Goal: Task Accomplishment & Management: Manage account settings

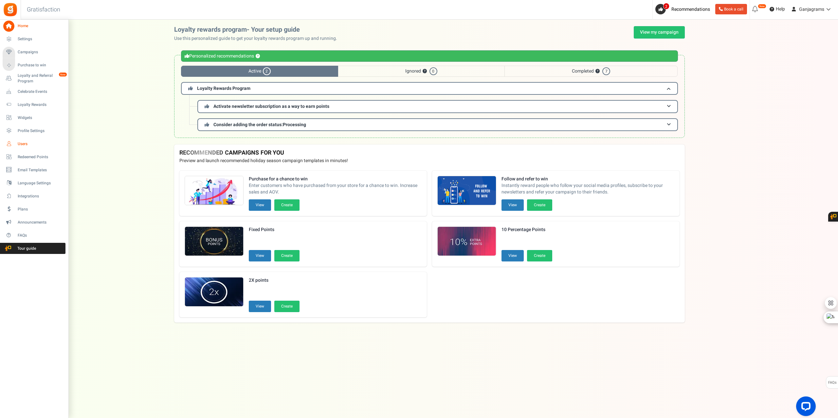
click at [20, 142] on span "Users" at bounding box center [41, 144] width 46 height 6
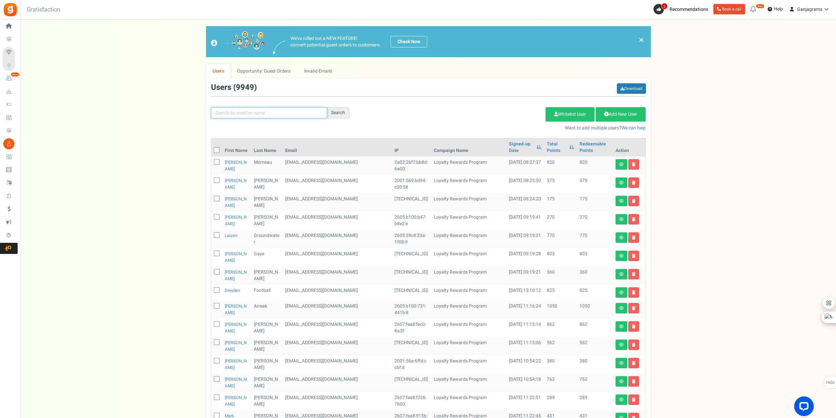
click at [226, 112] on input "text" at bounding box center [269, 112] width 116 height 11
paste input "[EMAIL_ADDRESS][DOMAIN_NAME]"
type input "[EMAIL_ADDRESS][DOMAIN_NAME]"
click at [339, 114] on div "Search" at bounding box center [338, 112] width 22 height 11
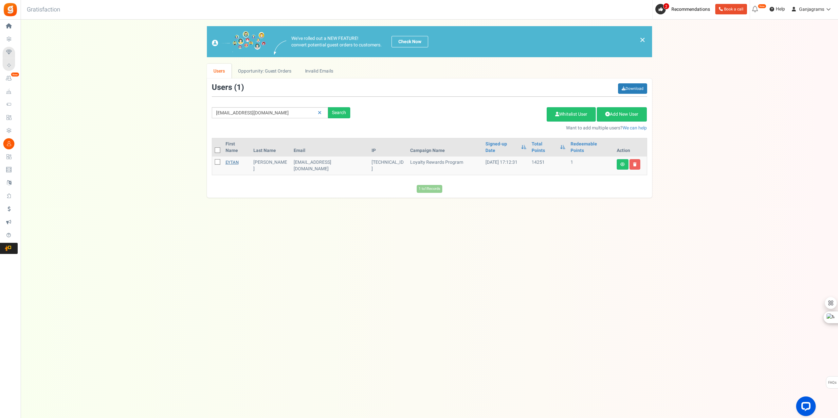
click at [233, 159] on link "EYTAN" at bounding box center [231, 162] width 13 height 6
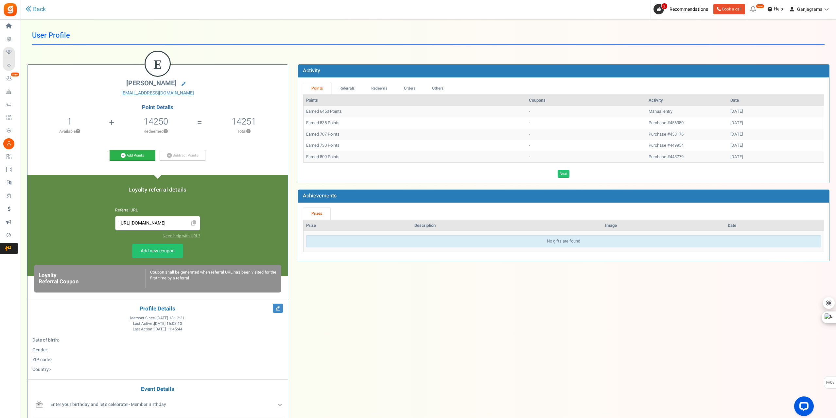
click at [128, 156] on link "Add Points" at bounding box center [133, 155] width 46 height 11
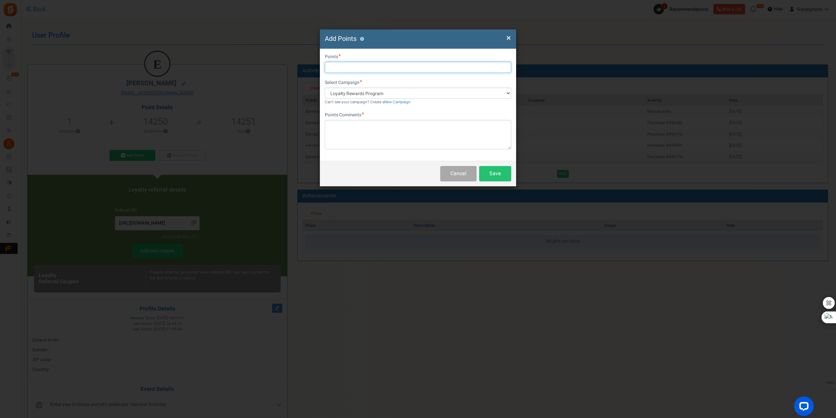
click at [376, 69] on input "text" at bounding box center [418, 67] width 187 height 11
click at [418, 37] on span "×" at bounding box center [509, 38] width 5 height 12
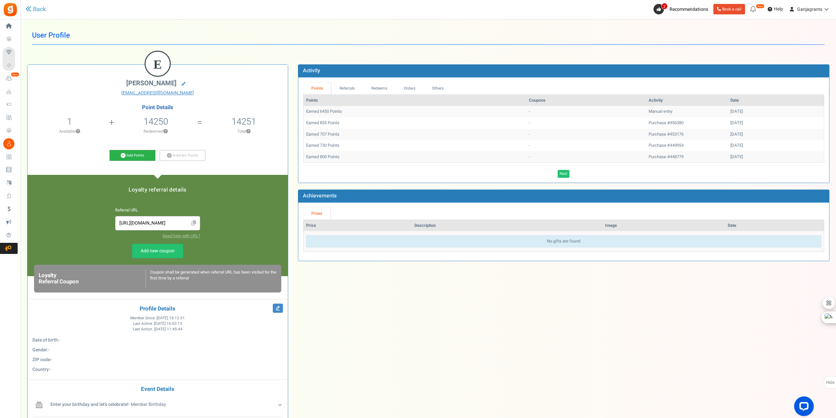
click at [125, 156] on icon at bounding box center [123, 155] width 5 height 5
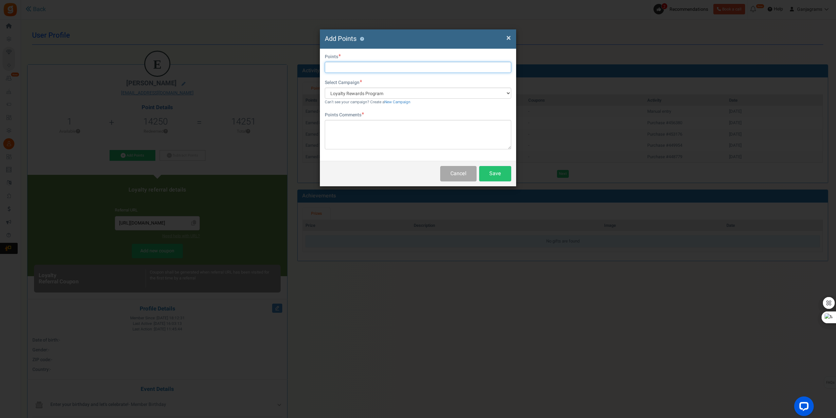
click at [347, 65] on input "text" at bounding box center [418, 67] width 187 height 11
type input "72"
drag, startPoint x: 336, startPoint y: 67, endPoint x: 292, endPoint y: 68, distance: 43.9
click at [305, 69] on div "× Close Add Points ? First Name Last Name Email [EMAIL_ADDRESS][DOMAIN_NAME] Do…" at bounding box center [418, 209] width 836 height 418
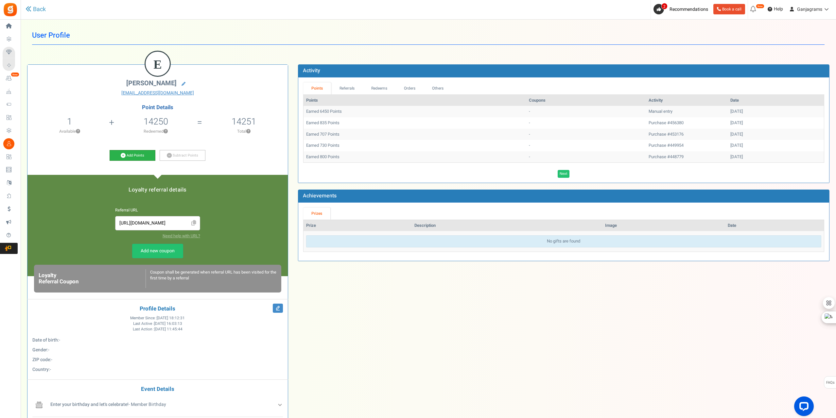
click at [133, 154] on link "Add Points" at bounding box center [133, 155] width 46 height 11
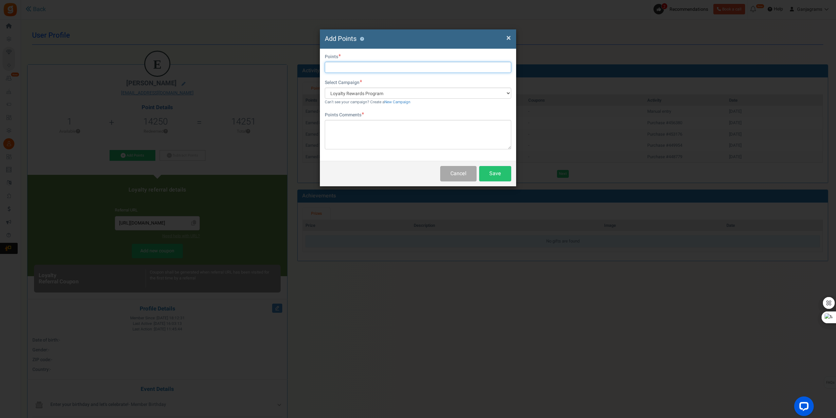
click at [360, 69] on input "text" at bounding box center [418, 67] width 187 height 11
type input "7800"
click at [368, 135] on textarea at bounding box center [418, 134] width 187 height 29
paste textarea "[EMAIL_ADDRESS][DOMAIN_NAME]"
type textarea "[EMAIL_ADDRESS][DOMAIN_NAME]"
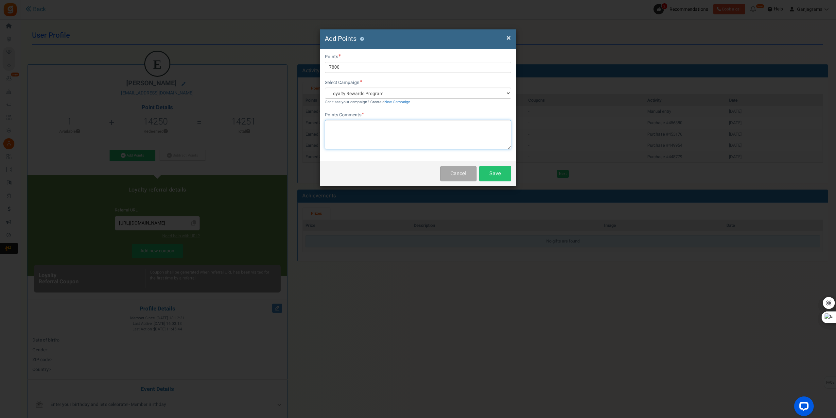
click at [389, 135] on textarea at bounding box center [418, 134] width 187 height 29
type textarea "Melted Gummies"
click at [418, 174] on button "Save" at bounding box center [495, 173] width 32 height 15
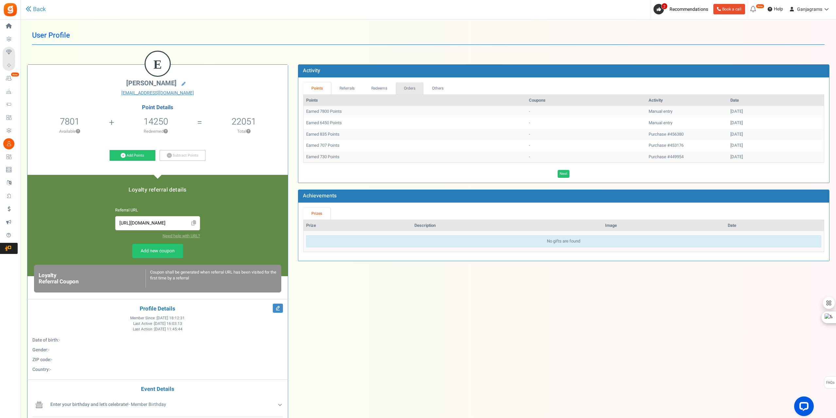
click at [412, 88] on link "Orders" at bounding box center [410, 88] width 28 height 12
click at [418, 86] on link "Others" at bounding box center [438, 88] width 28 height 12
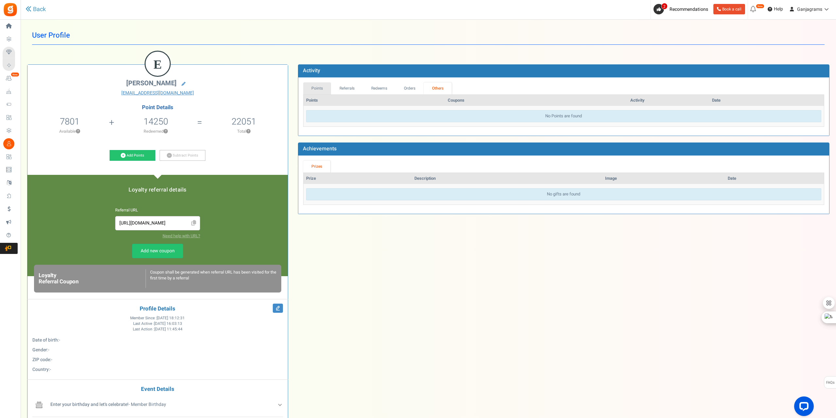
click at [316, 88] on link "Points" at bounding box center [317, 88] width 28 height 12
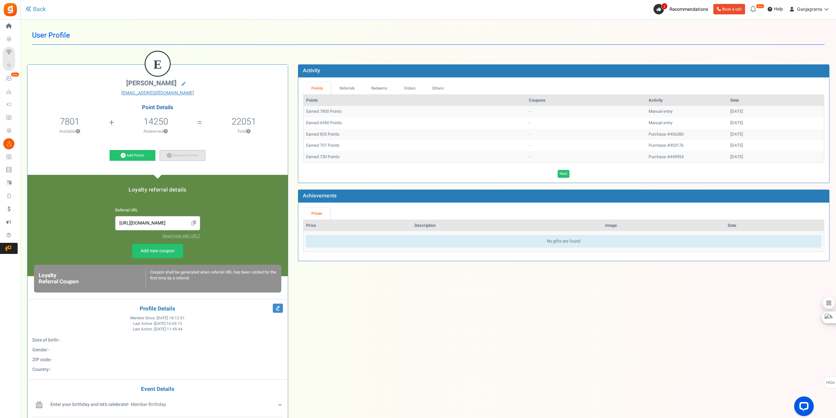
click at [184, 158] on link "Subtract Points" at bounding box center [183, 155] width 46 height 11
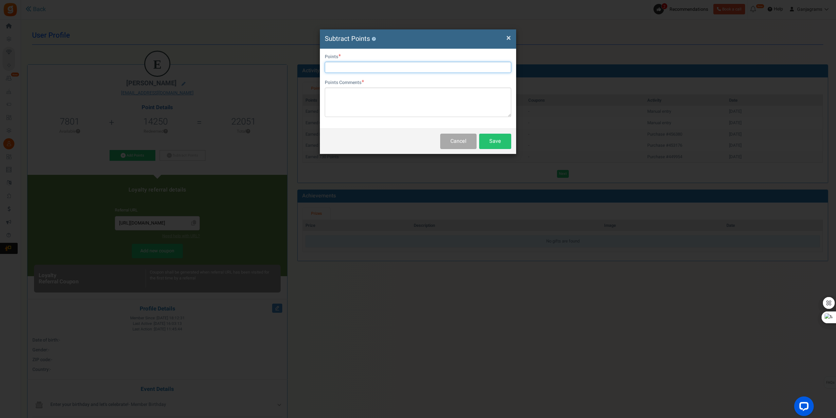
click at [351, 70] on input "text" at bounding box center [418, 67] width 187 height 11
type input "7800"
click at [364, 91] on textarea at bounding box center [418, 102] width 187 height 29
type textarea "melted gummies"
click at [418, 144] on button "Save" at bounding box center [495, 141] width 32 height 15
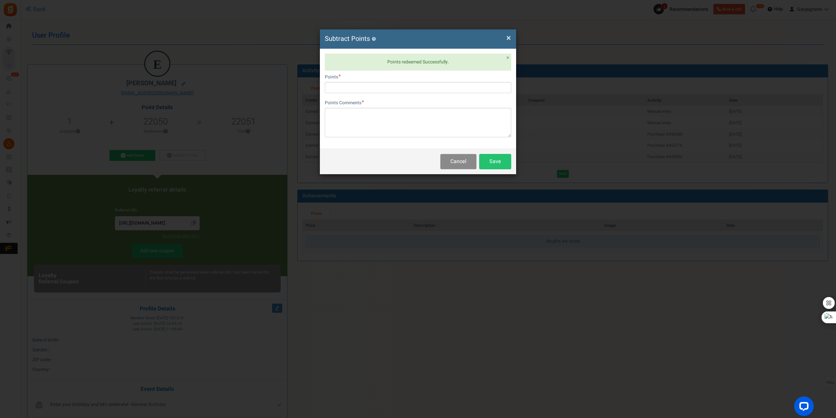
click at [418, 167] on button "Cancel" at bounding box center [458, 161] width 36 height 15
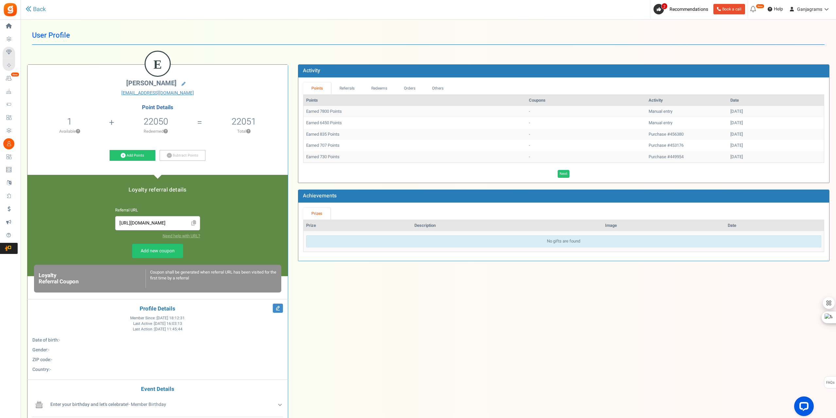
click at [379, 140] on td "Earned 707 Points" at bounding box center [415, 145] width 223 height 11
click at [182, 158] on link "Subtract Points" at bounding box center [183, 155] width 46 height 11
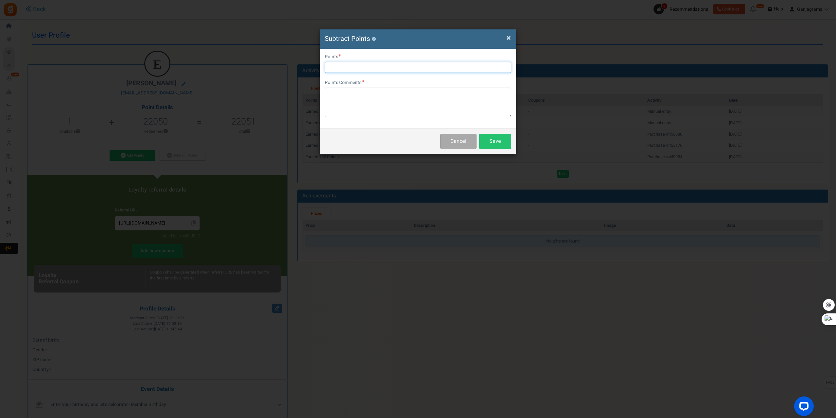
click at [348, 68] on input "text" at bounding box center [418, 67] width 187 height 11
type input "7800"
click at [352, 99] on textarea at bounding box center [418, 102] width 187 height 29
type textarea "melted gummies"
click at [499, 138] on button "Save" at bounding box center [495, 141] width 32 height 15
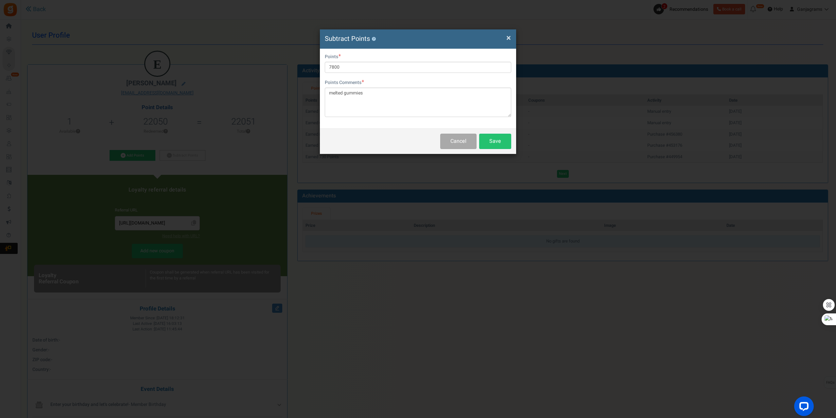
click at [507, 37] on span "×" at bounding box center [509, 38] width 5 height 12
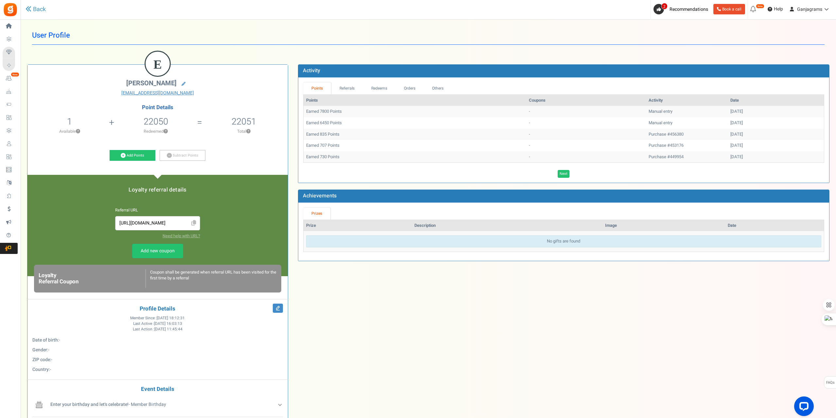
click at [238, 120] on h5 "22051" at bounding box center [244, 122] width 25 height 10
click at [376, 86] on link "Redeems" at bounding box center [379, 88] width 33 height 12
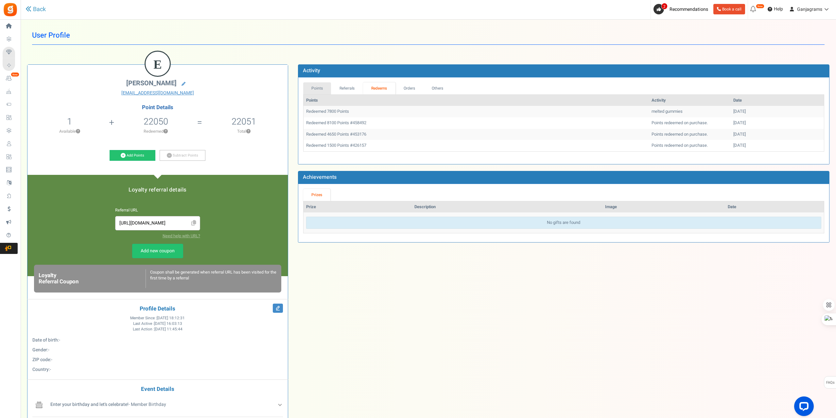
click at [315, 90] on link "Points" at bounding box center [317, 88] width 28 height 12
